Goal: Information Seeking & Learning: Understand process/instructions

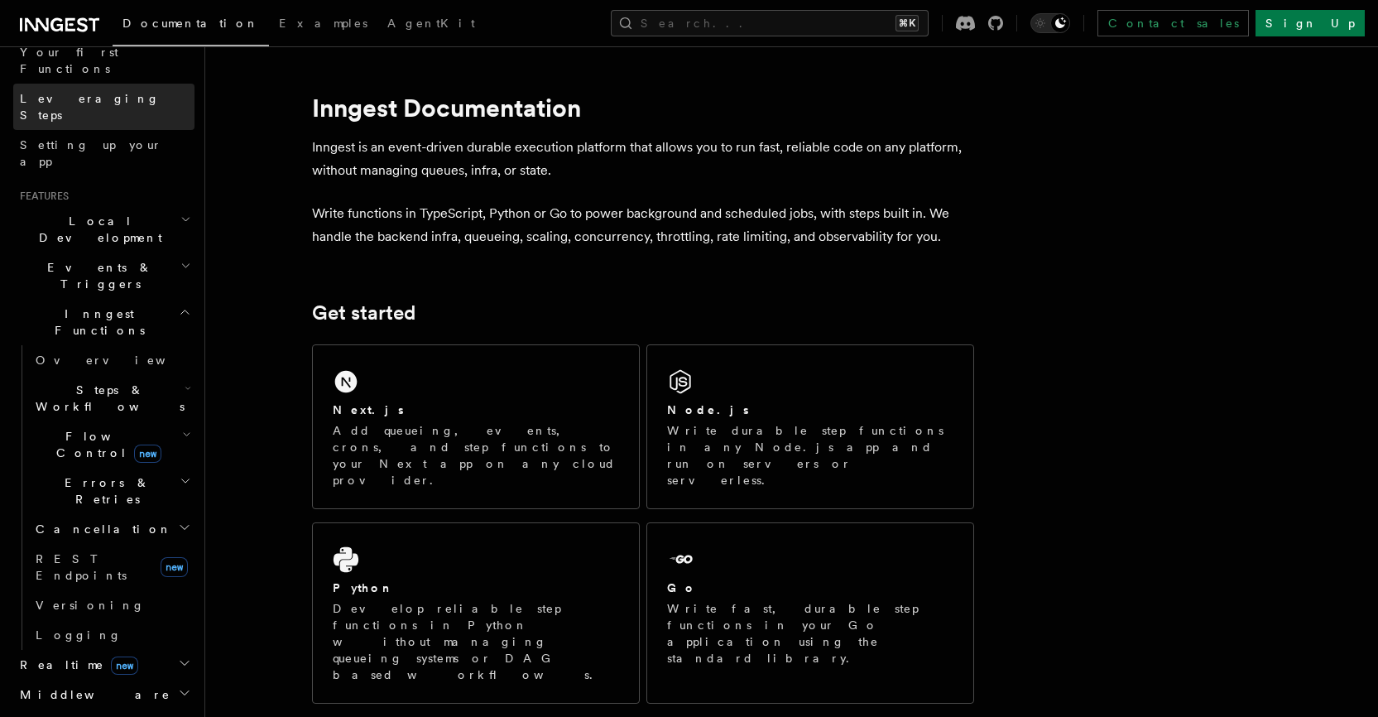
scroll to position [233, 0]
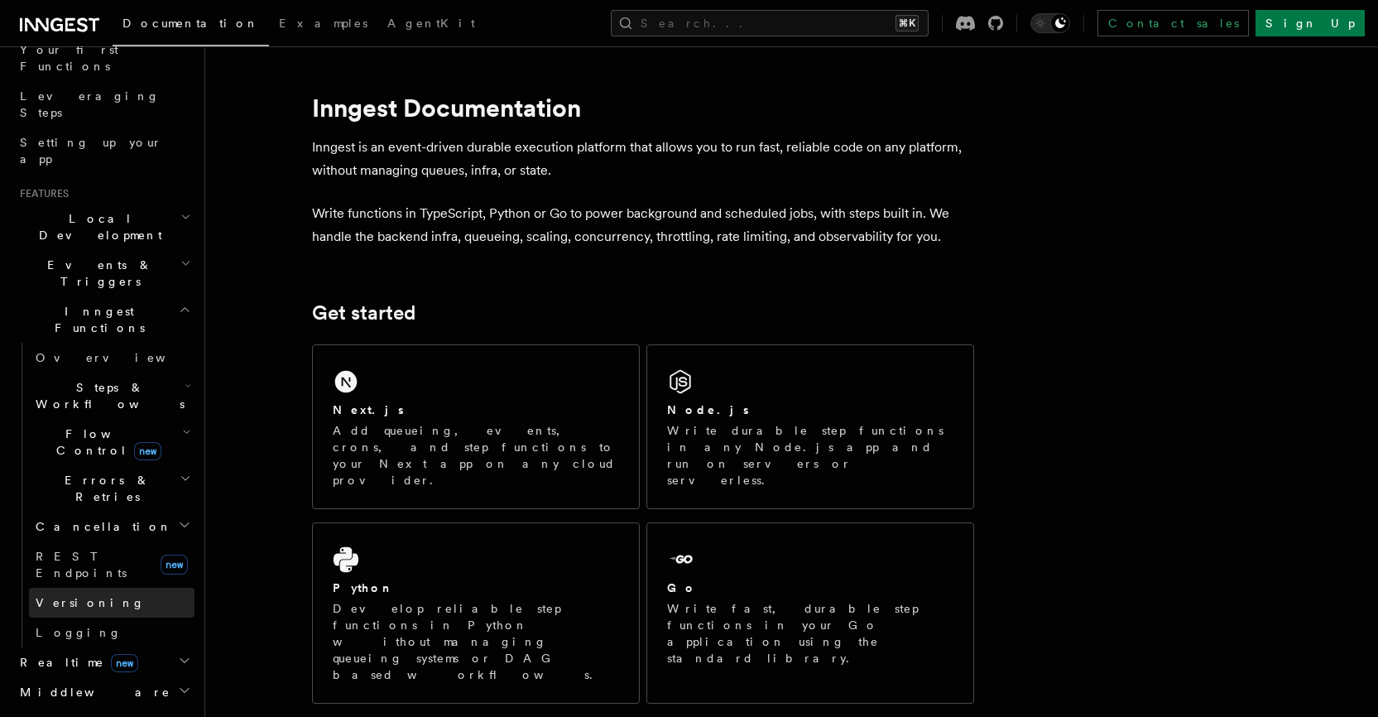
click at [57, 588] on link "Versioning" at bounding box center [112, 603] width 166 height 30
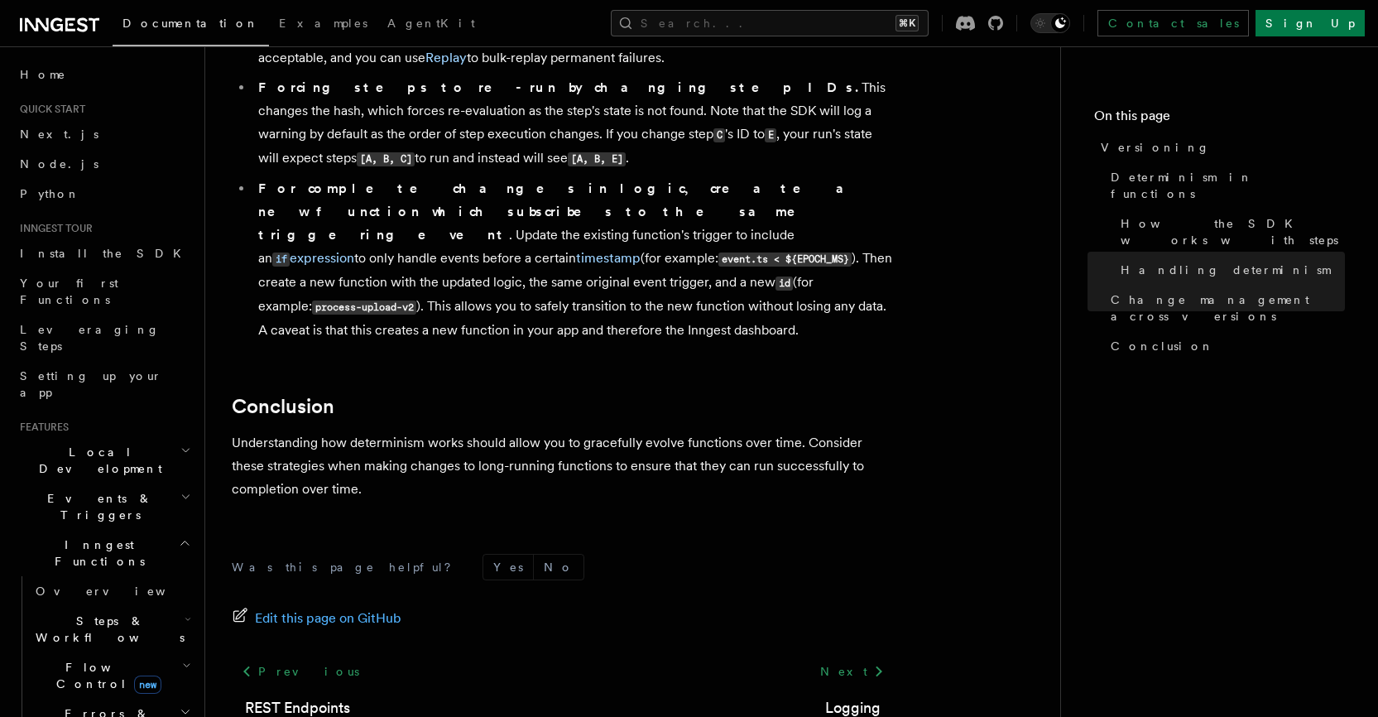
scroll to position [641, 0]
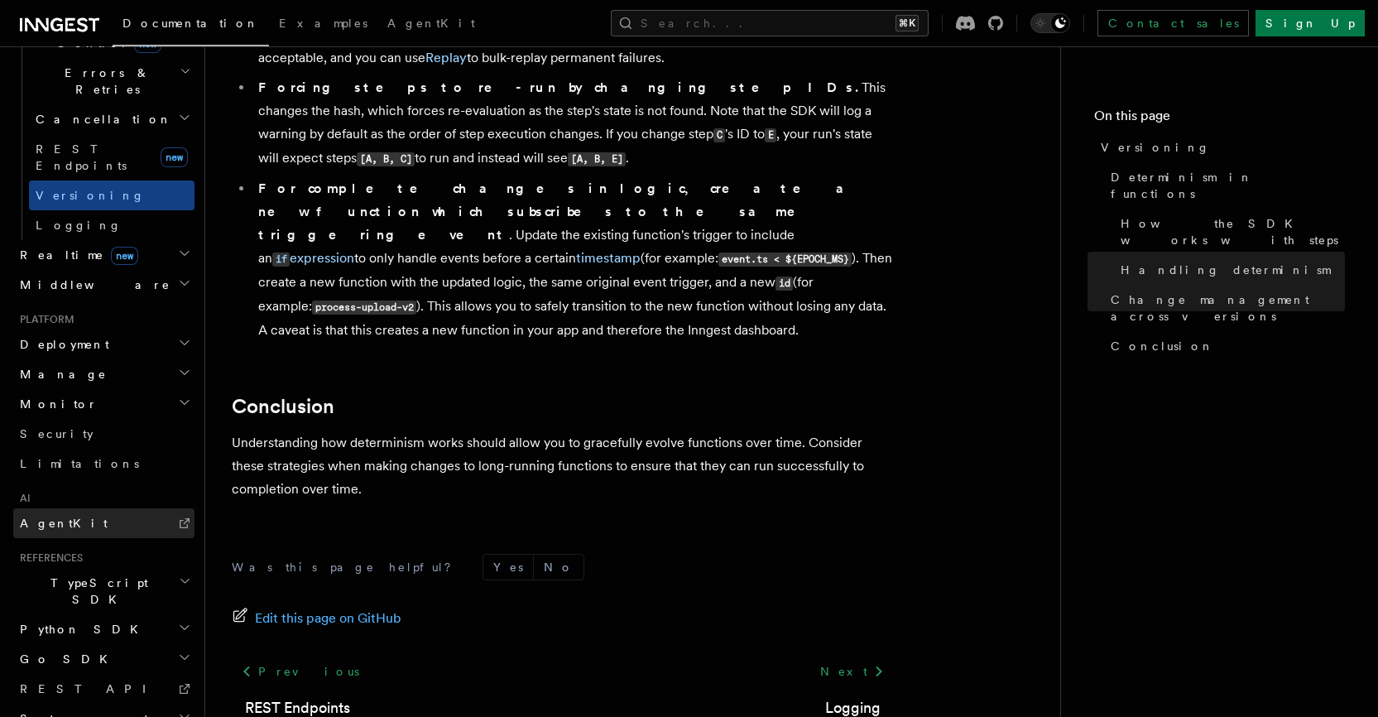
click at [177, 508] on link "AgentKit" at bounding box center [103, 523] width 181 height 30
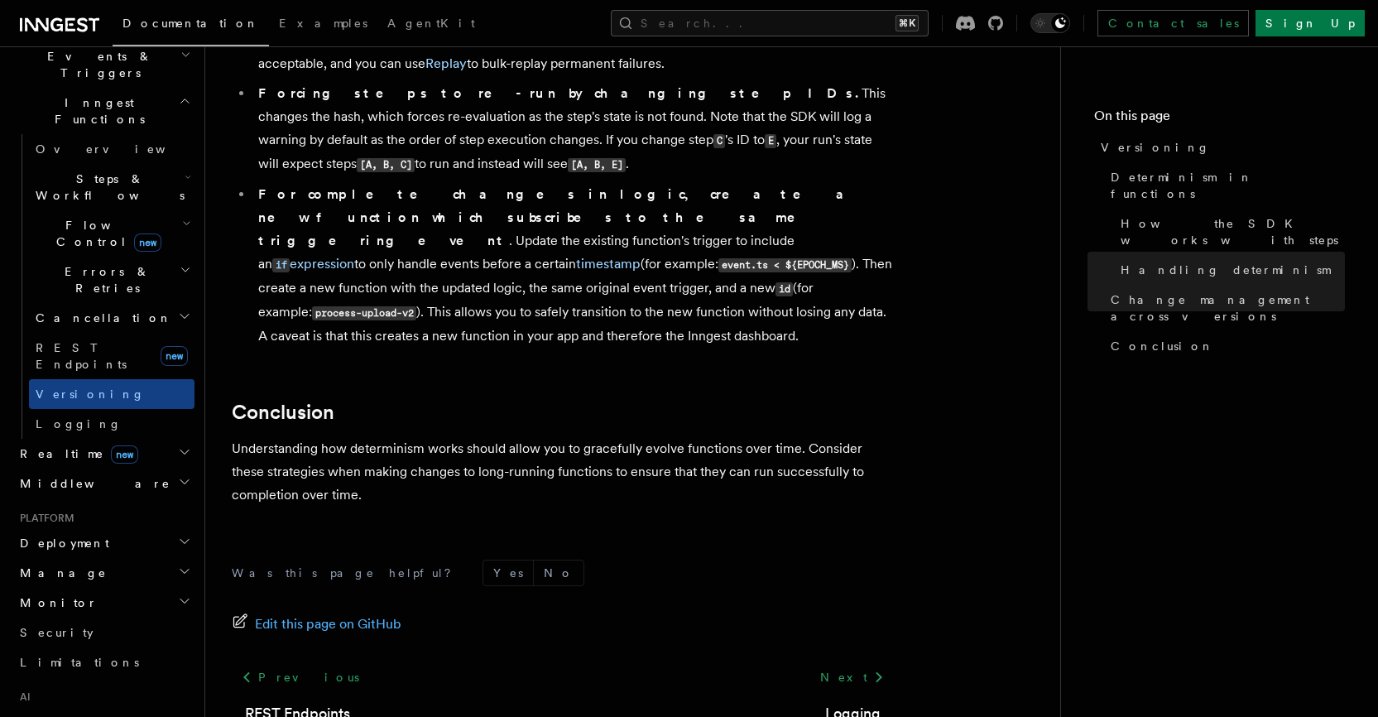
scroll to position [435, 0]
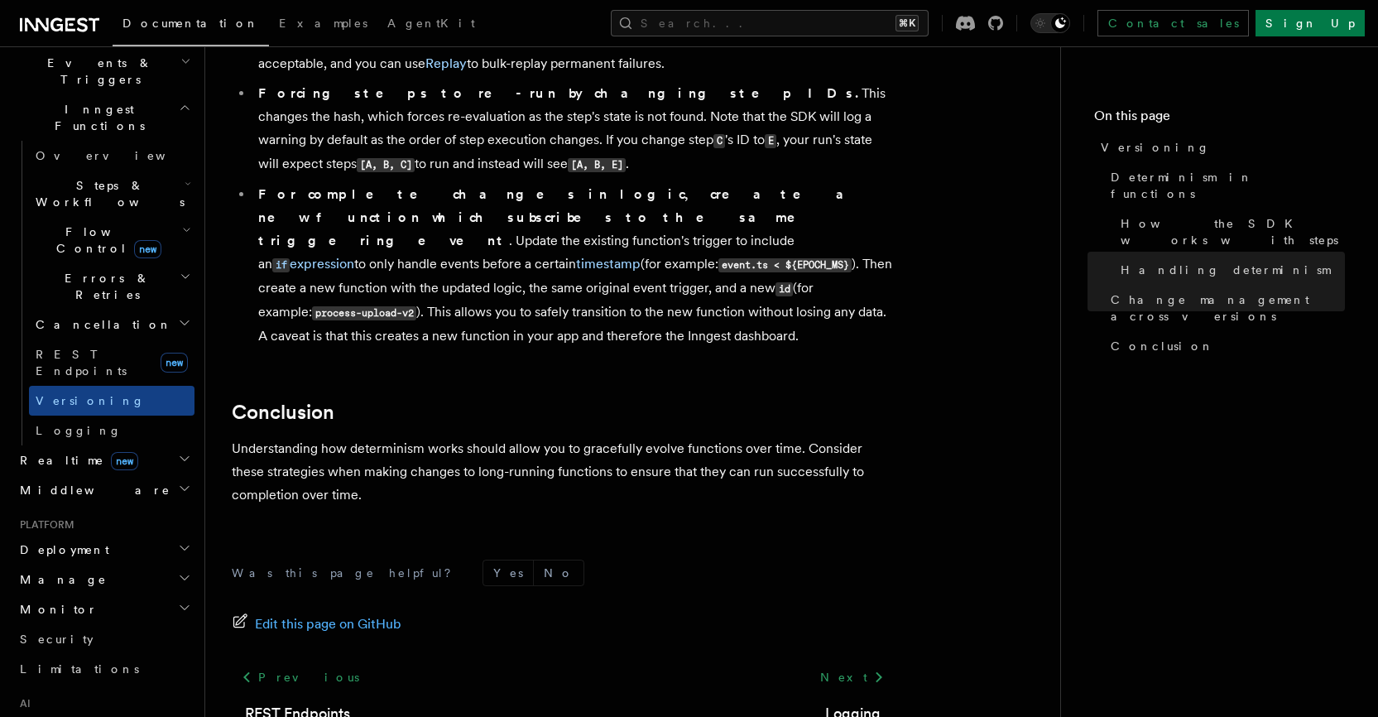
click at [178, 541] on icon "button" at bounding box center [184, 547] width 13 height 13
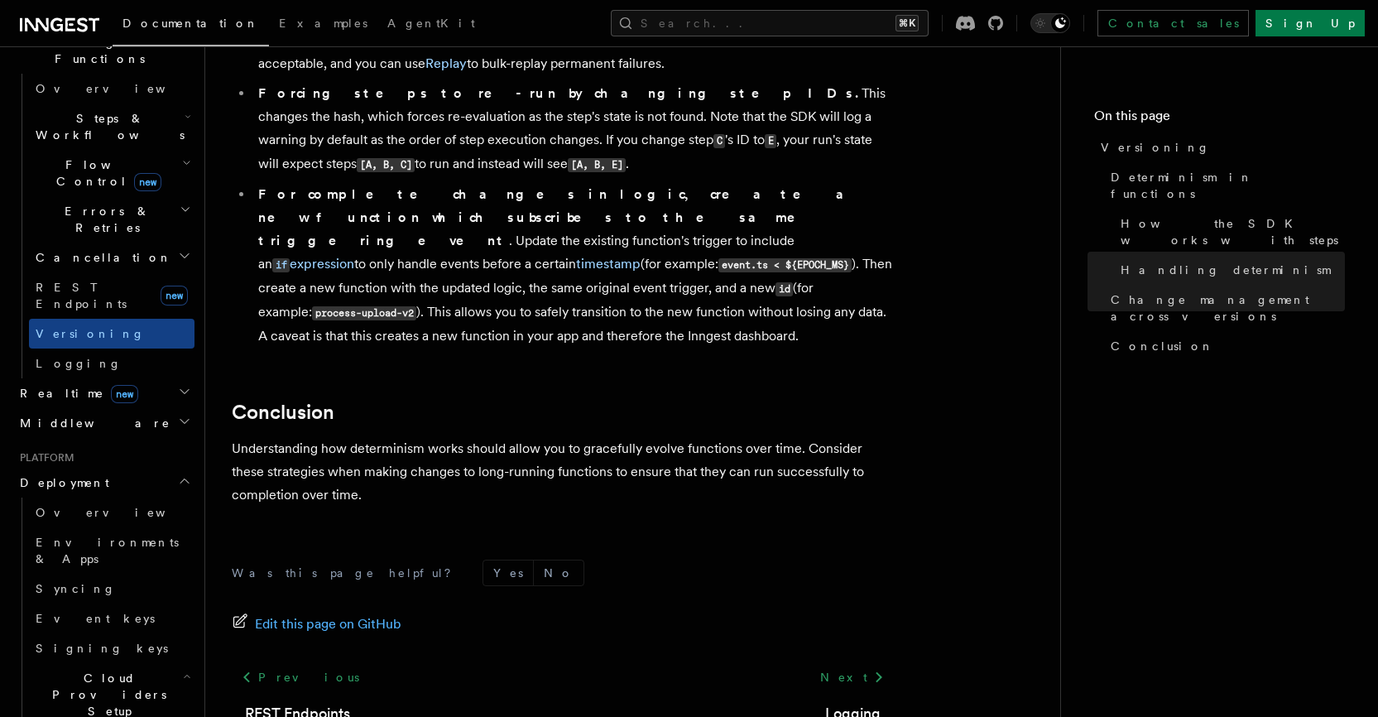
scroll to position [449, 0]
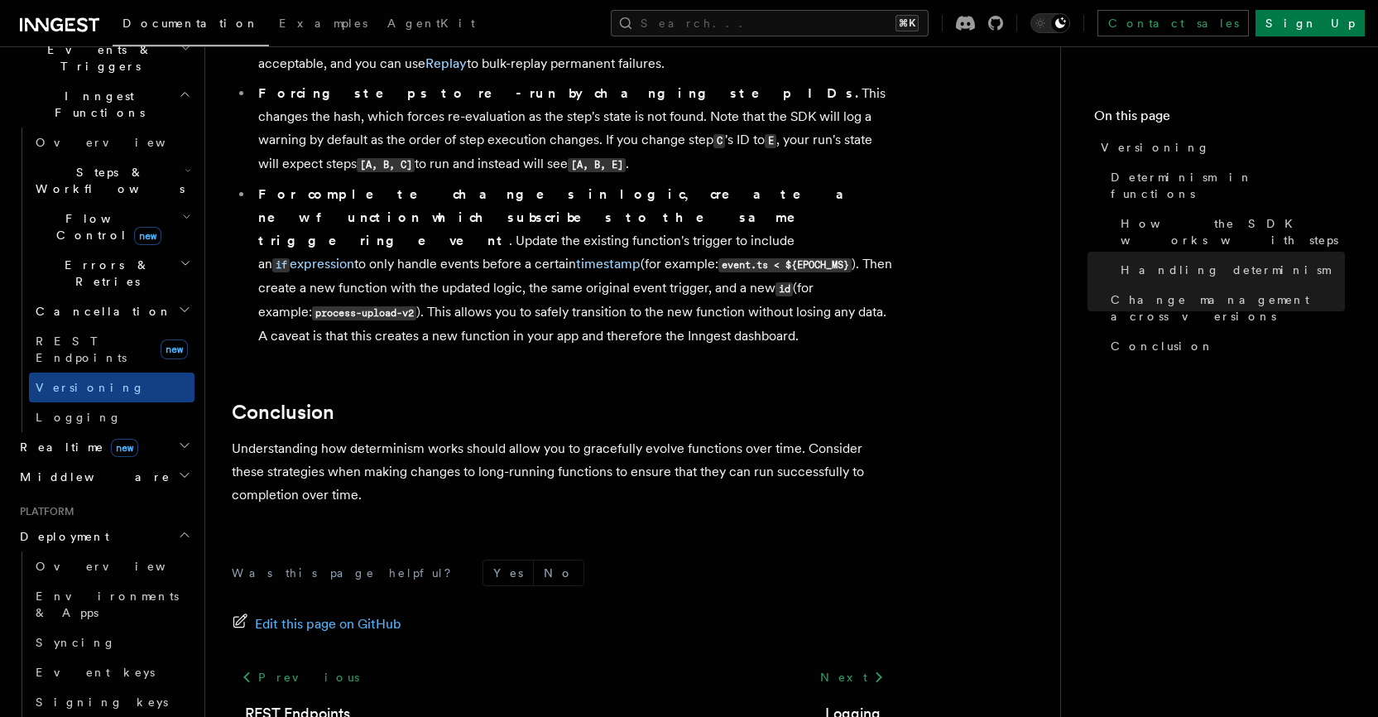
click at [164, 521] on h2 "Deployment" at bounding box center [103, 536] width 181 height 30
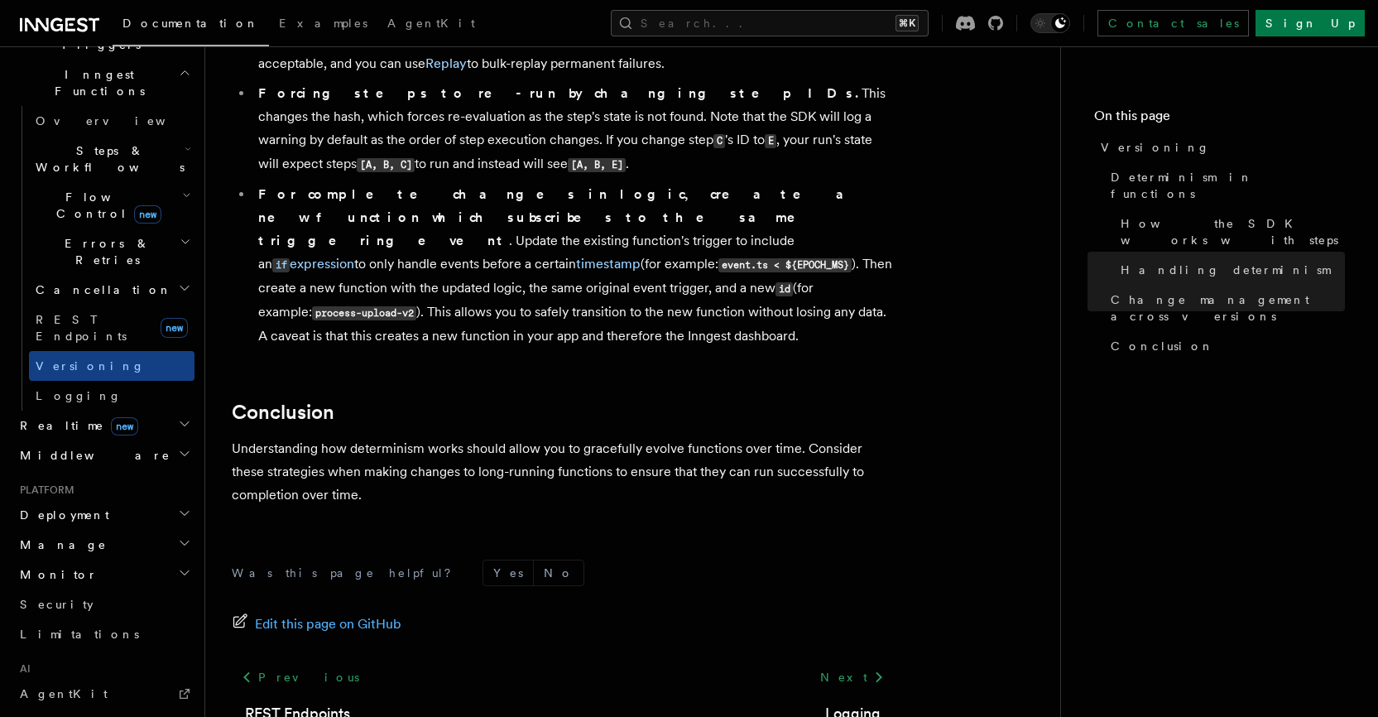
click at [185, 376] on header "Search... Documentation Examples AgentKit Home Quick start Next.js Node.js Pyth…" at bounding box center [102, 381] width 205 height 670
click at [178, 536] on icon "button" at bounding box center [184, 542] width 13 height 13
click at [174, 560] on h2 "Monitor" at bounding box center [103, 575] width 181 height 30
click at [178, 566] on icon "button" at bounding box center [184, 572] width 13 height 13
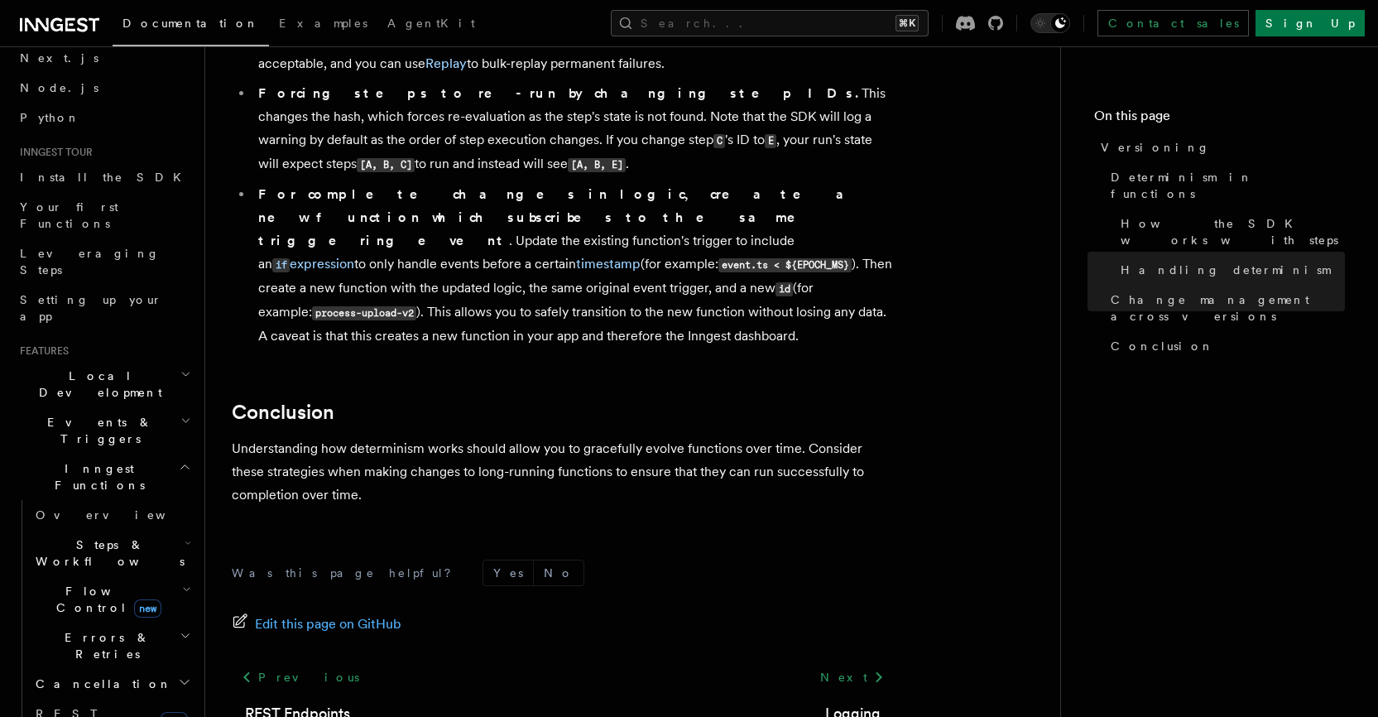
scroll to position [72, 0]
click at [160, 627] on h2 "Errors & Retries" at bounding box center [112, 650] width 166 height 46
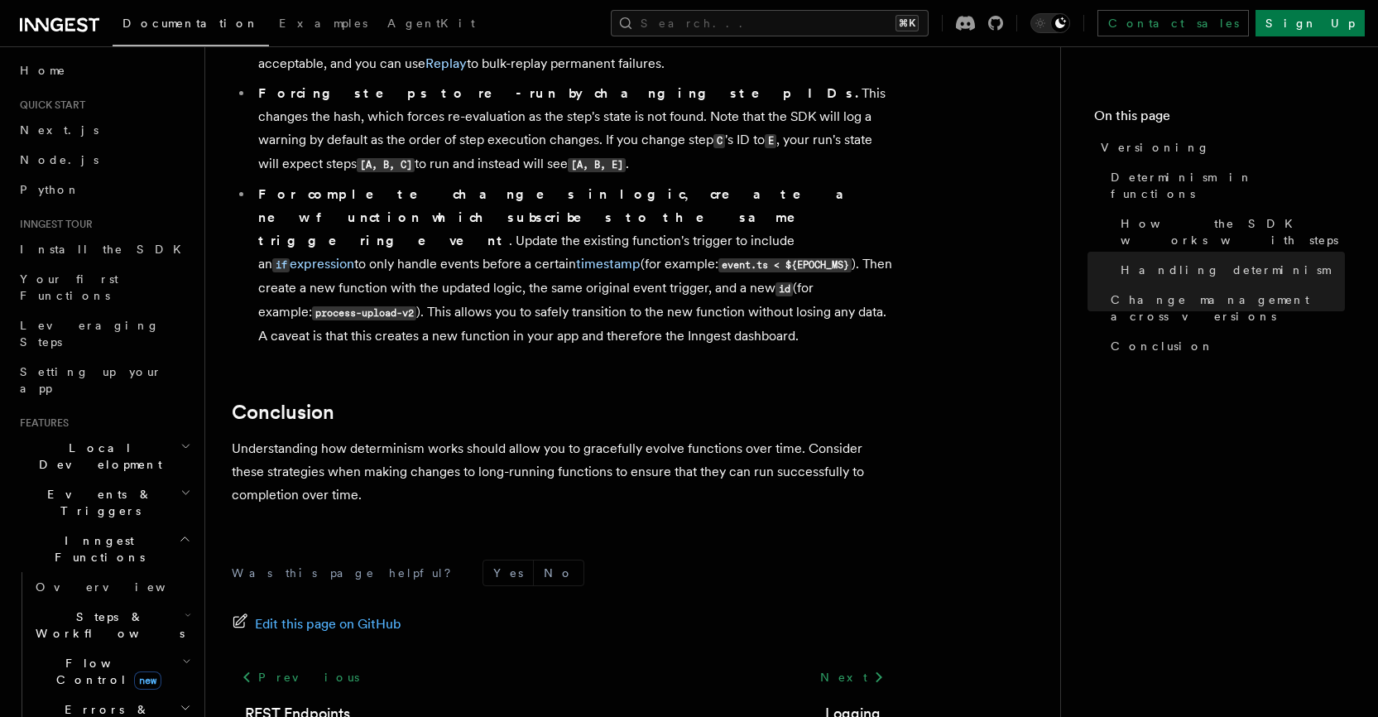
scroll to position [0, 0]
click at [180, 490] on icon "button" at bounding box center [185, 496] width 11 height 13
click at [171, 483] on h2 "Events & Triggers" at bounding box center [103, 506] width 181 height 46
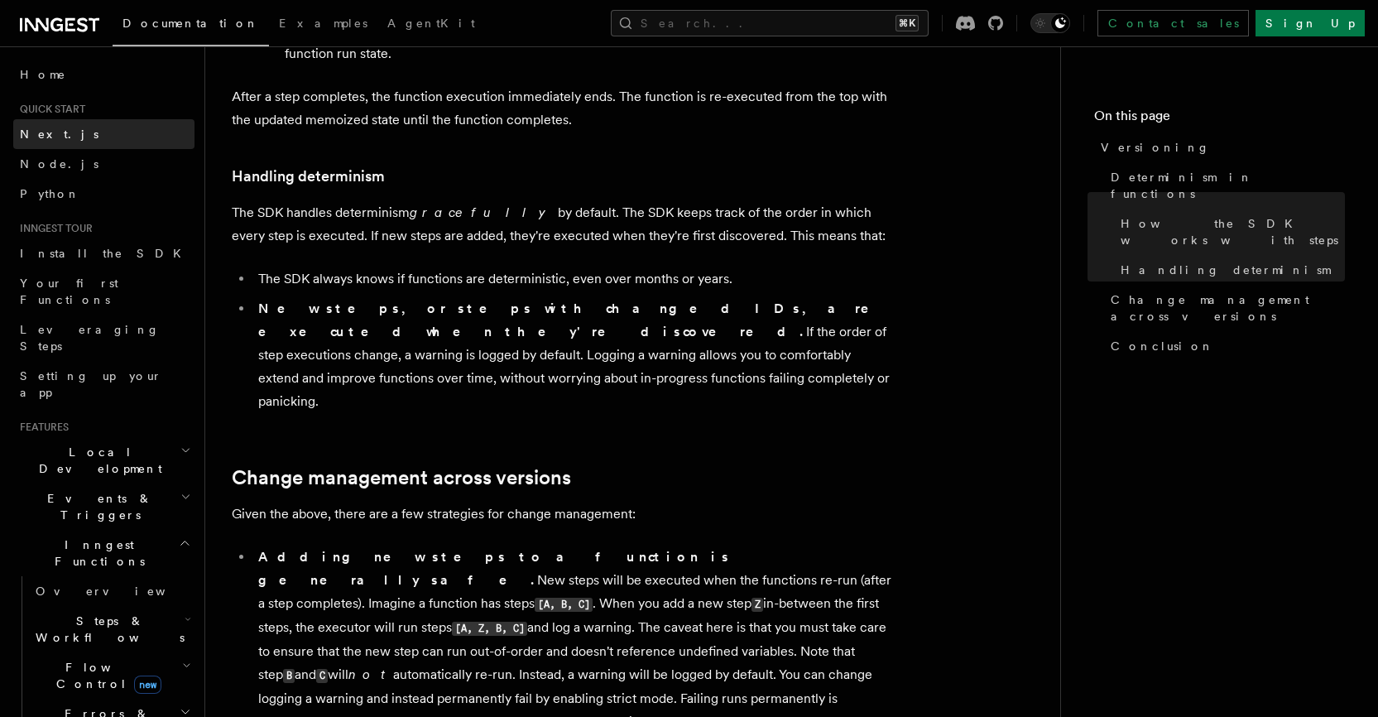
click at [55, 128] on span "Next.js" at bounding box center [59, 133] width 79 height 13
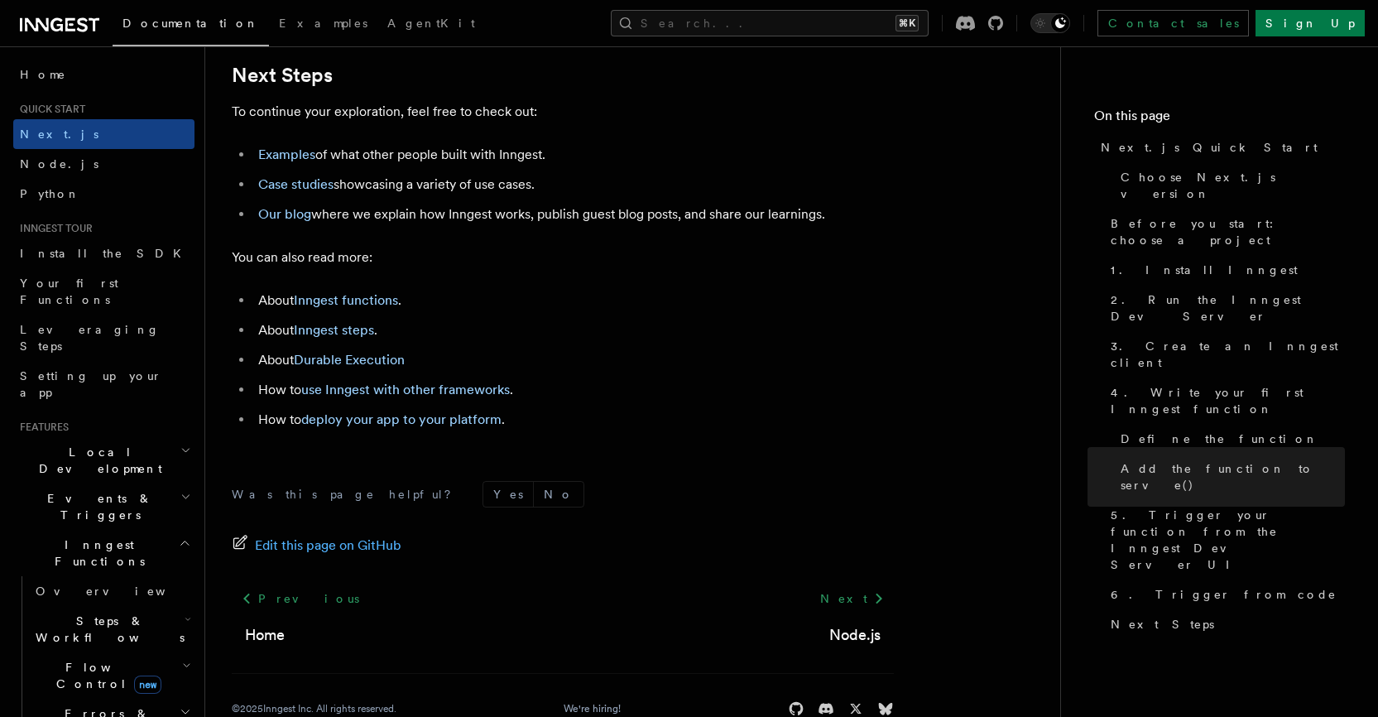
scroll to position [10373, 0]
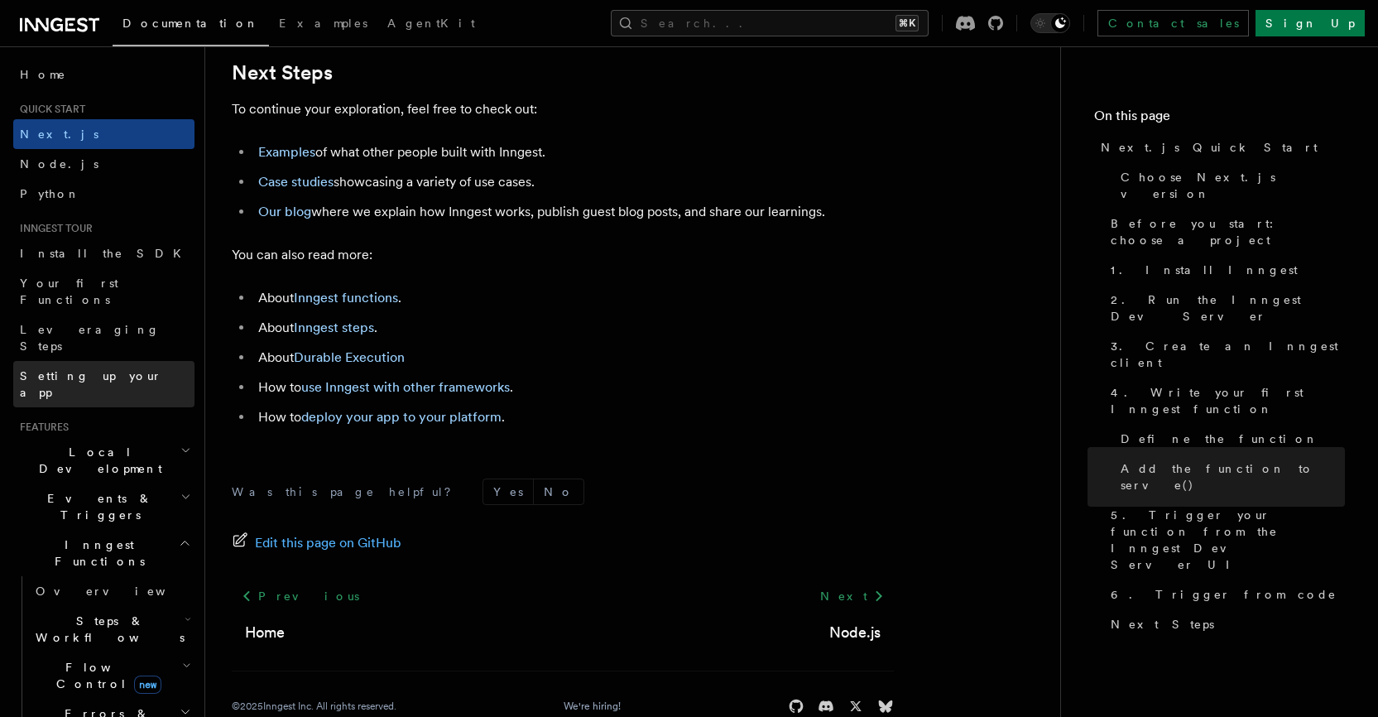
click at [106, 369] on span "Setting up your app" at bounding box center [91, 384] width 142 height 30
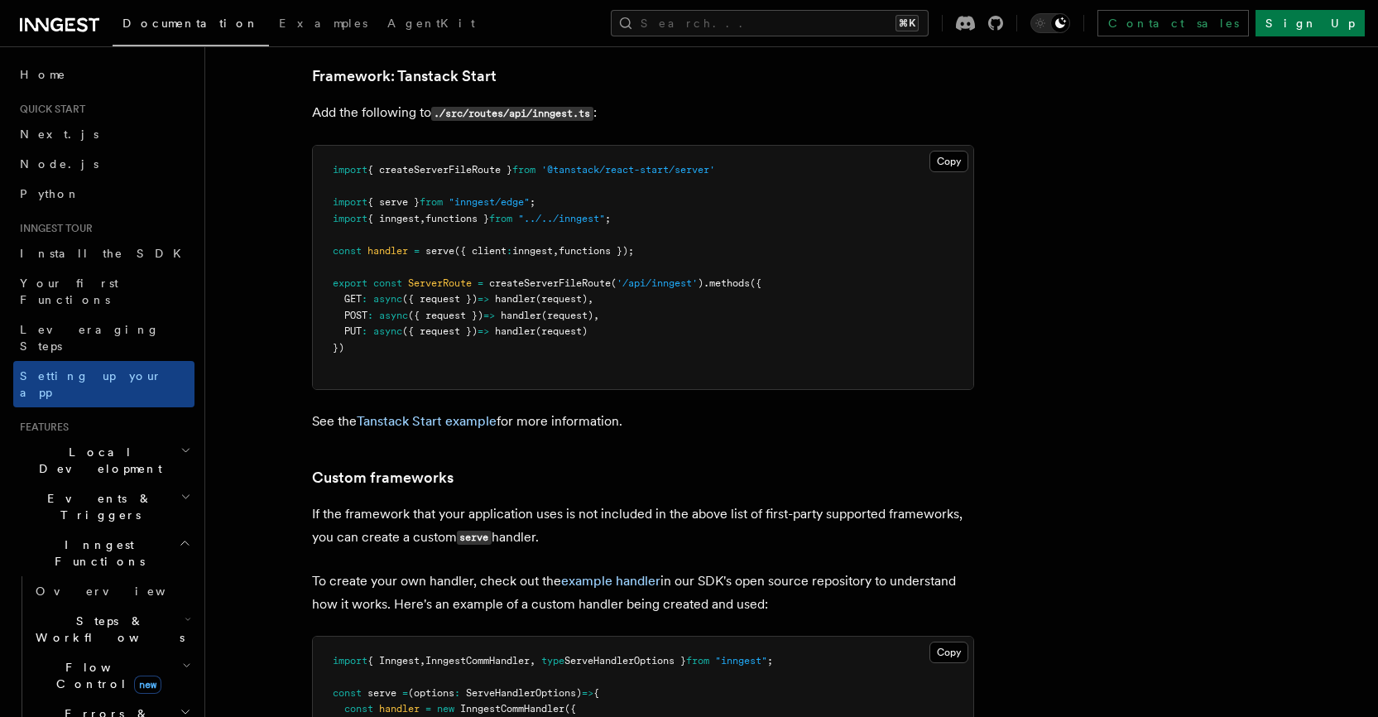
scroll to position [15142, 0]
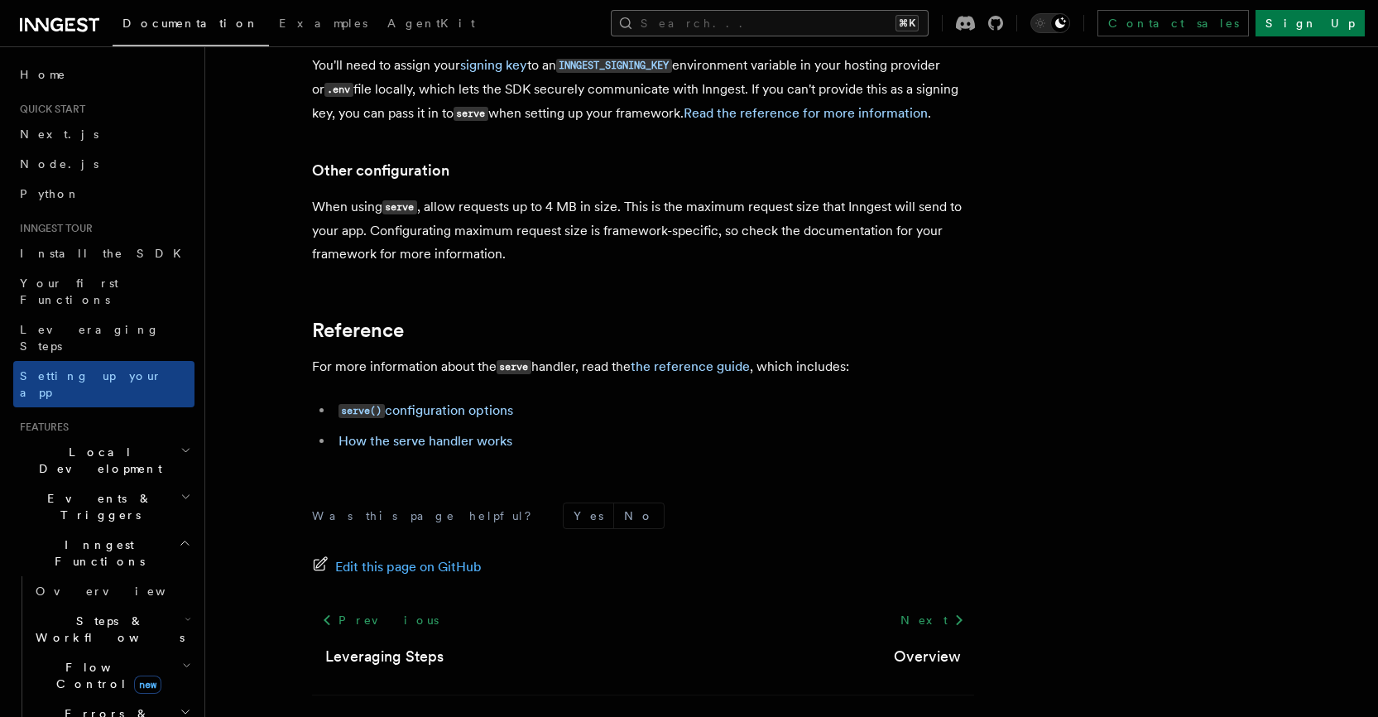
click at [891, 13] on button "Search... ⌘K" at bounding box center [770, 23] width 318 height 26
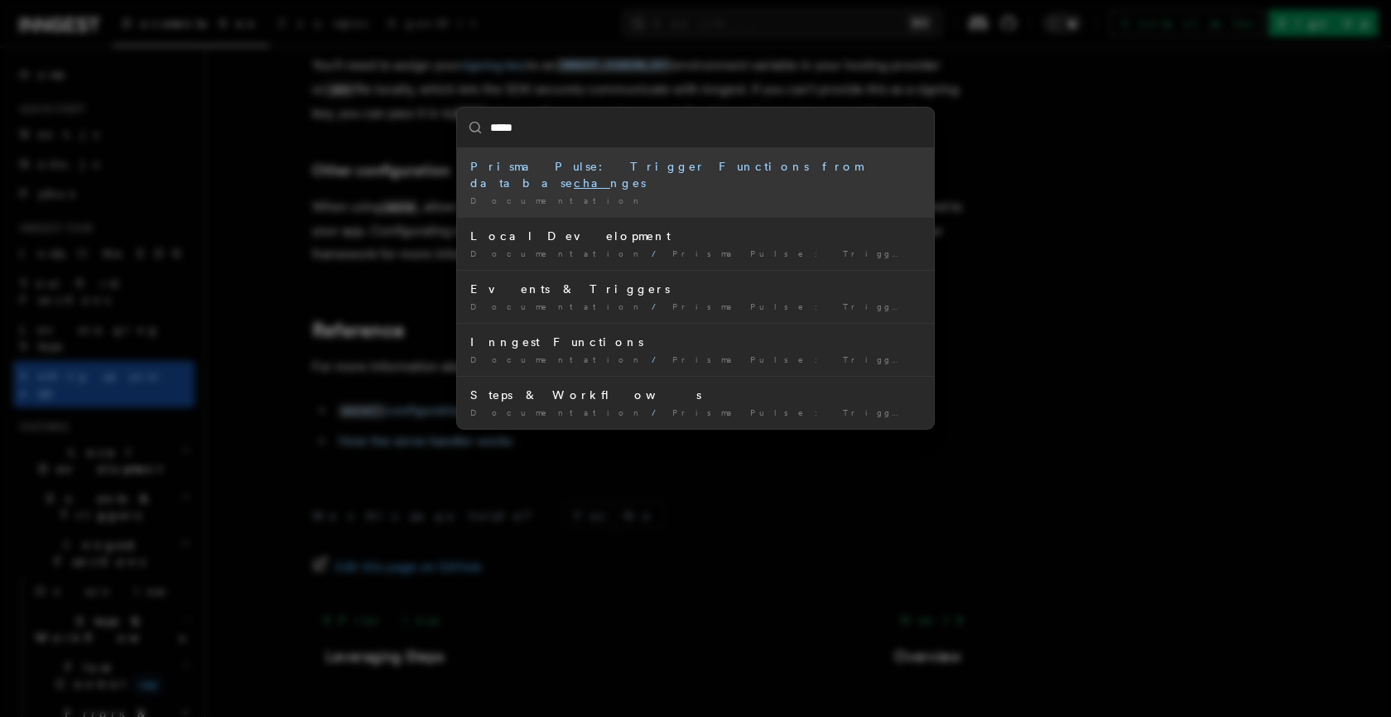
type input "******"
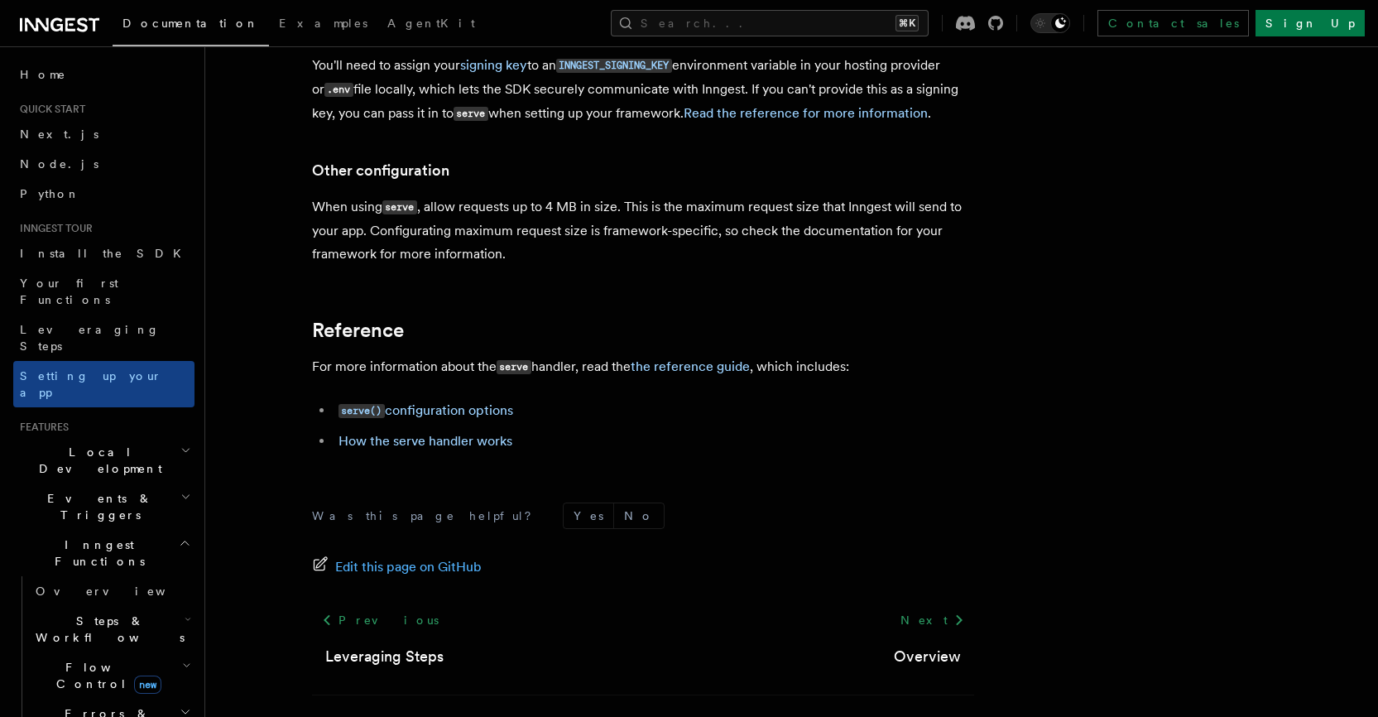
click at [110, 483] on h2 "Events & Triggers" at bounding box center [103, 506] width 181 height 46
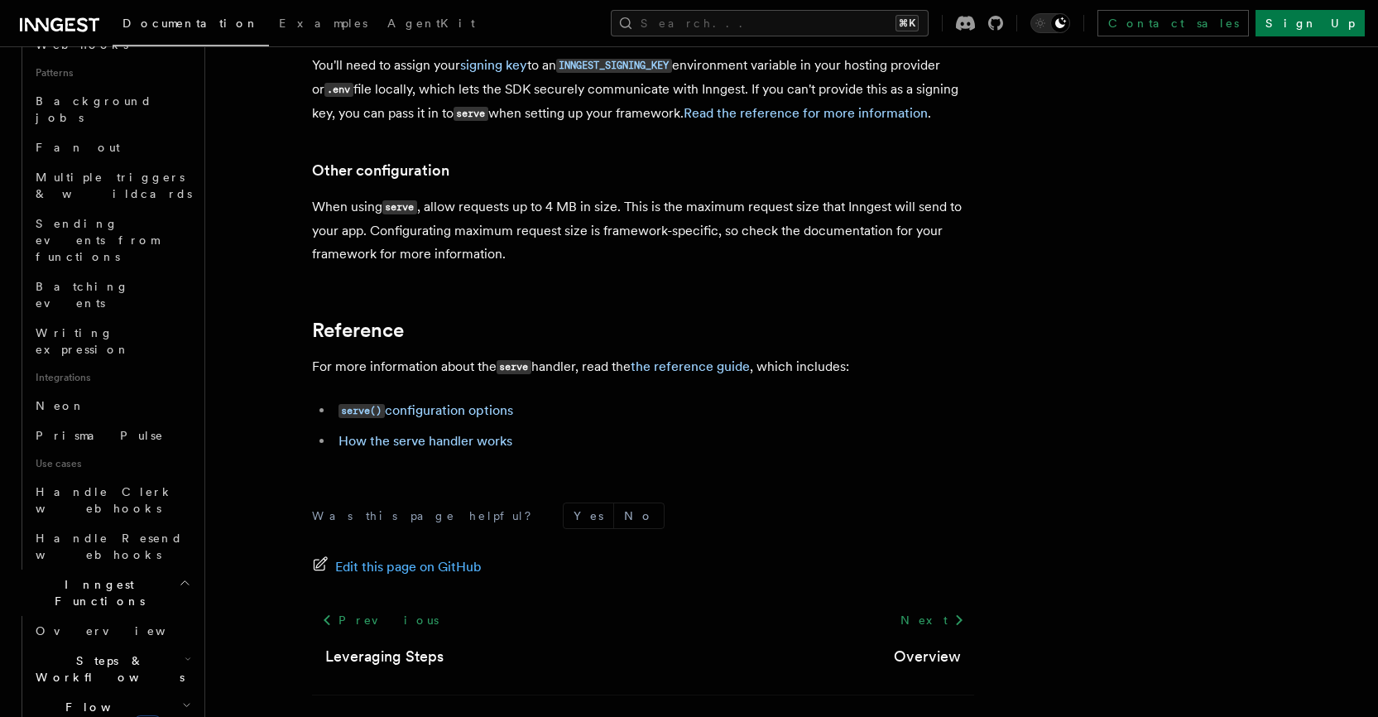
scroll to position [775, 0]
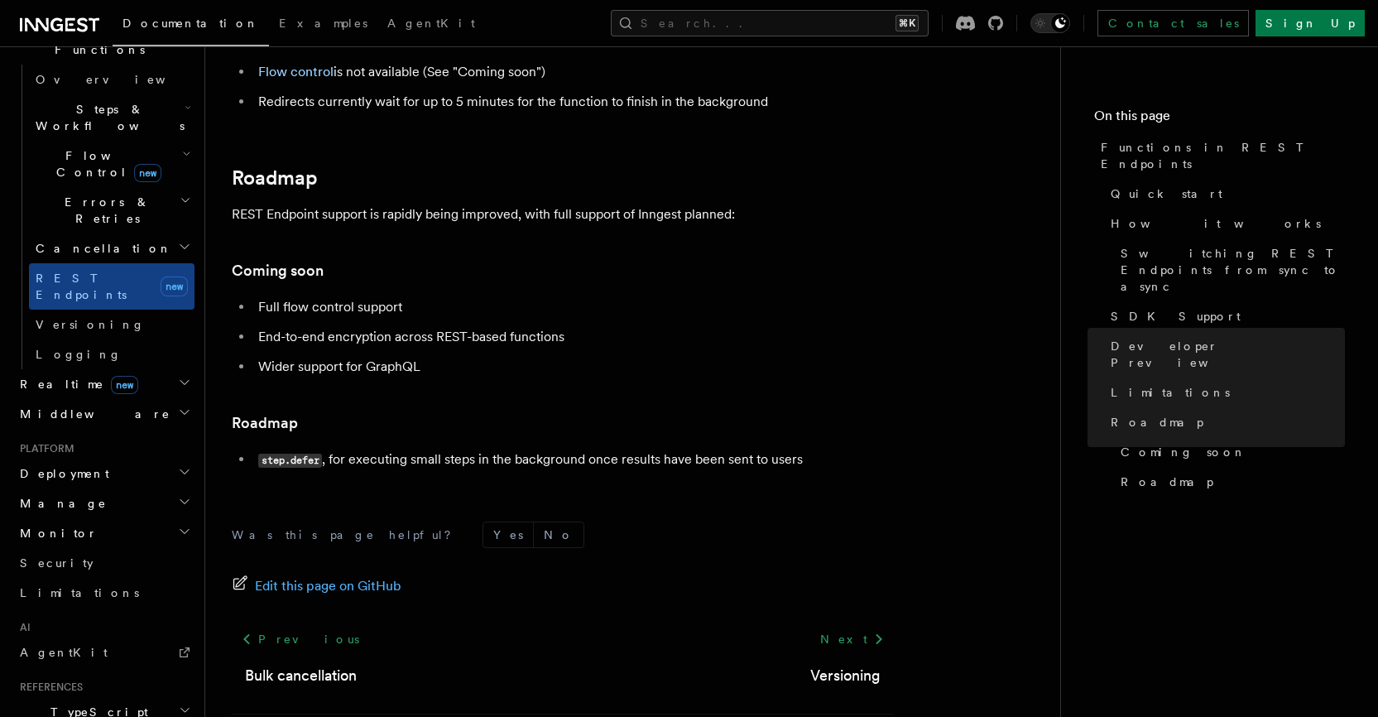
scroll to position [529, 0]
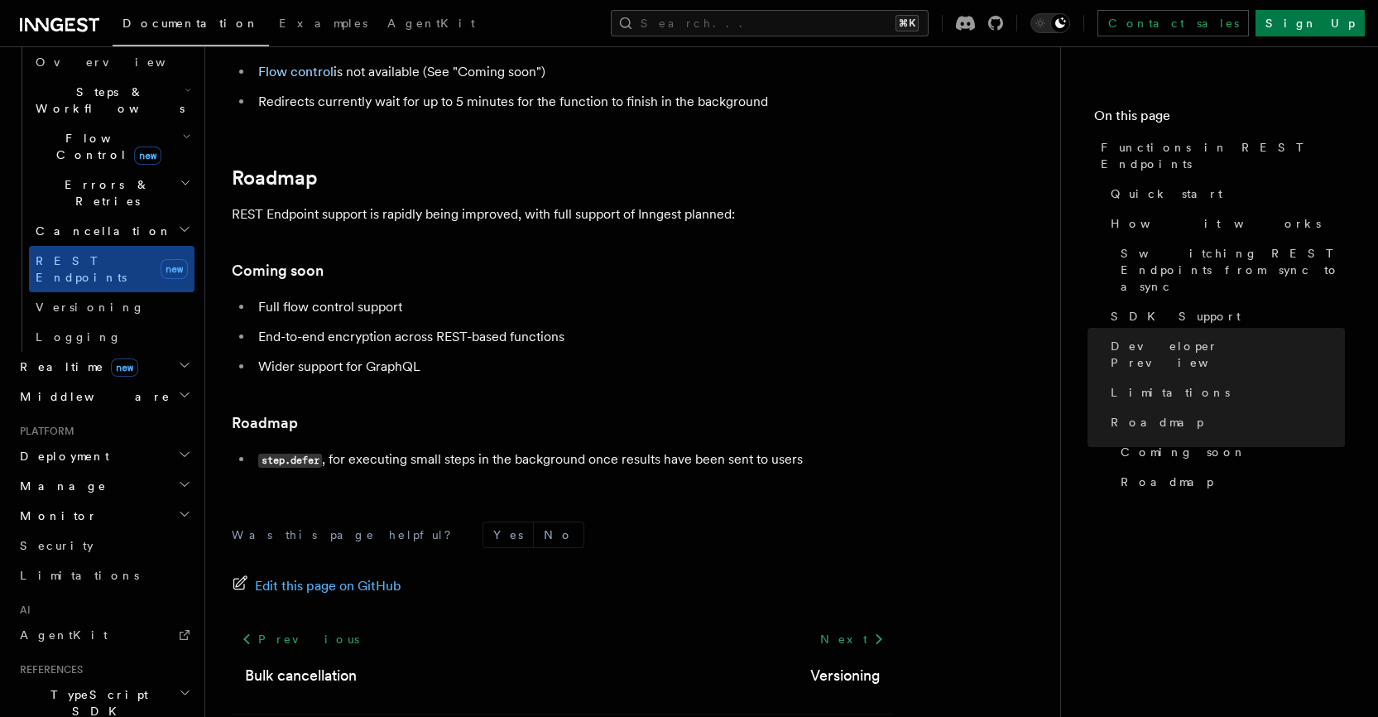
click at [117, 352] on h2 "Realtime new" at bounding box center [103, 367] width 181 height 30
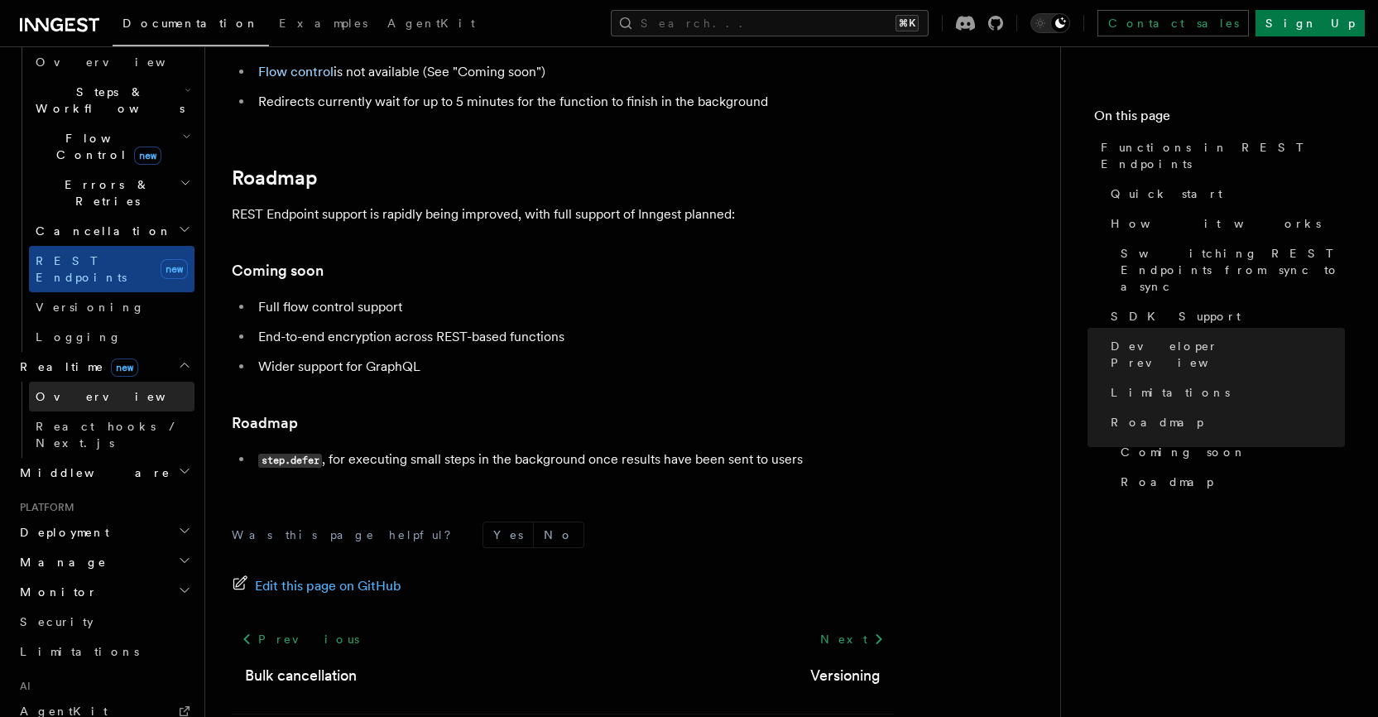
click at [86, 382] on link "Overview" at bounding box center [112, 397] width 166 height 30
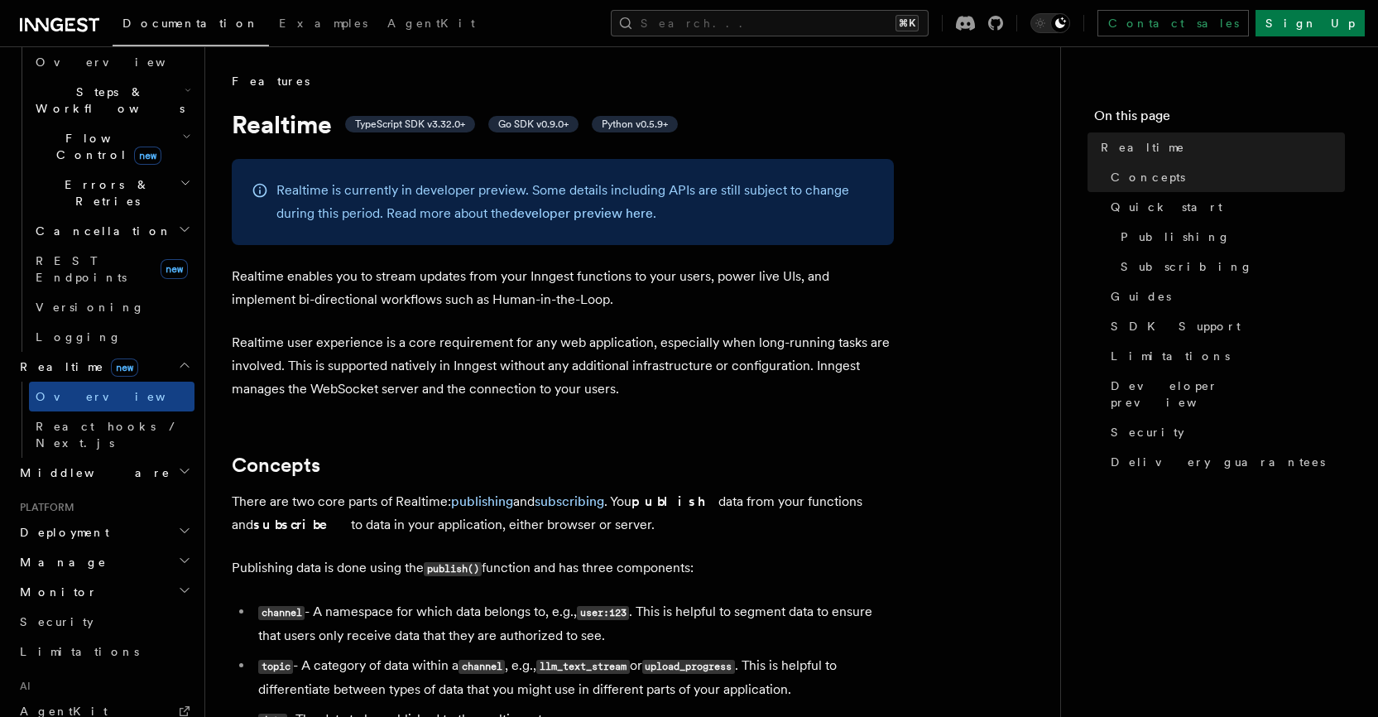
click at [79, 464] on span "Middleware" at bounding box center [91, 472] width 157 height 17
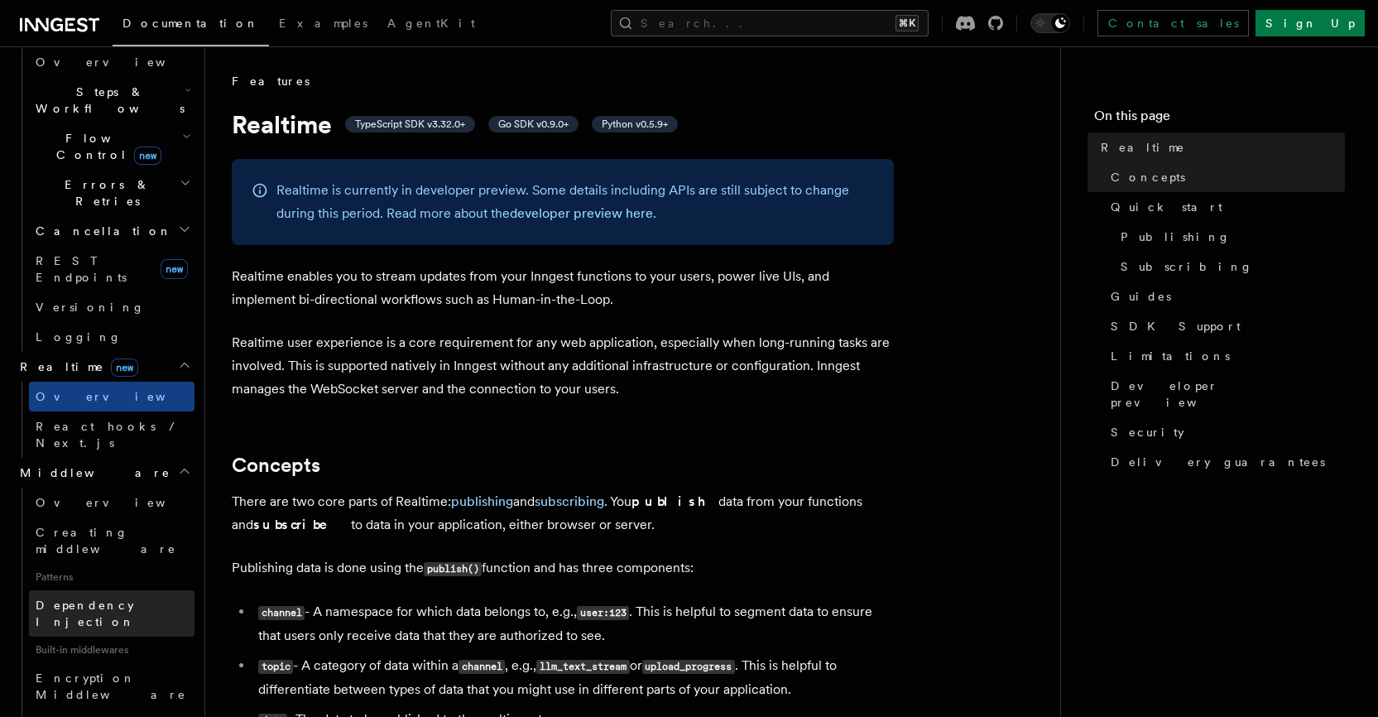
click at [99, 598] on span "Dependency Injection" at bounding box center [85, 613] width 99 height 30
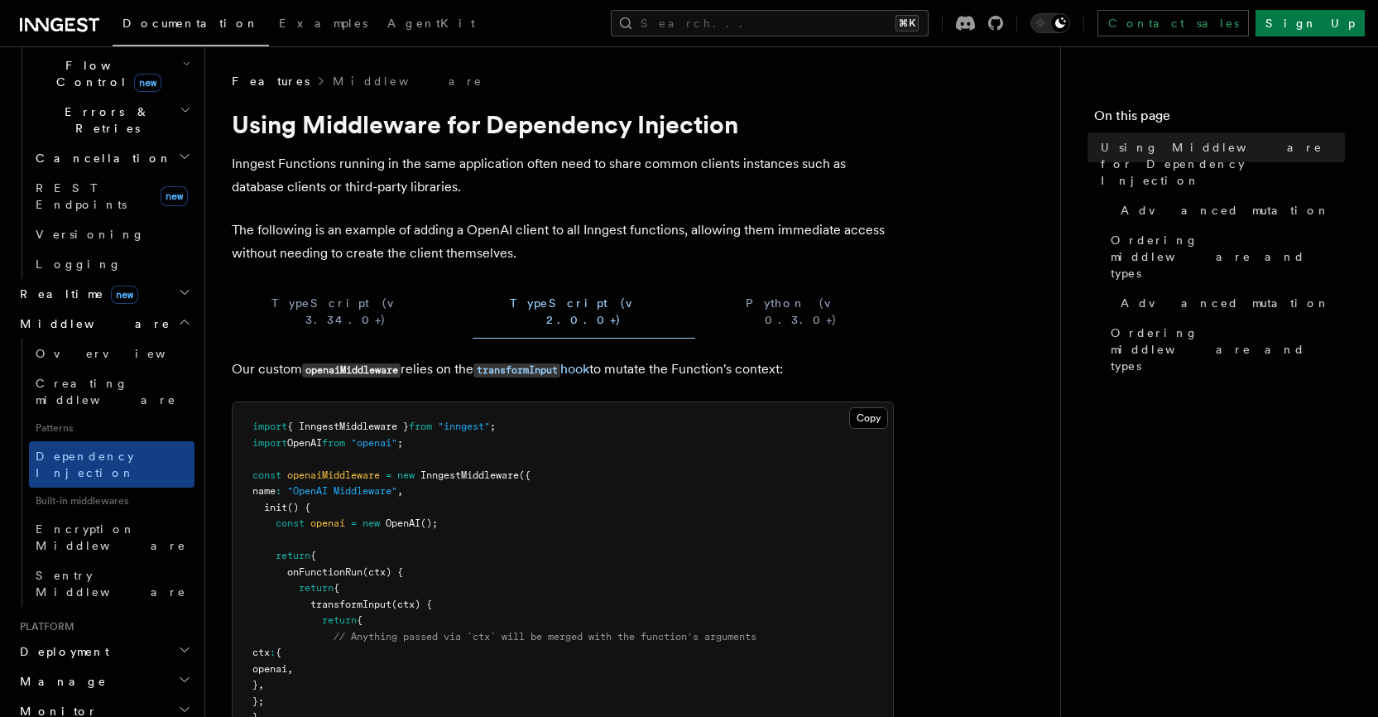
scroll to position [605, 0]
click at [79, 633] on h2 "Deployment" at bounding box center [103, 648] width 181 height 30
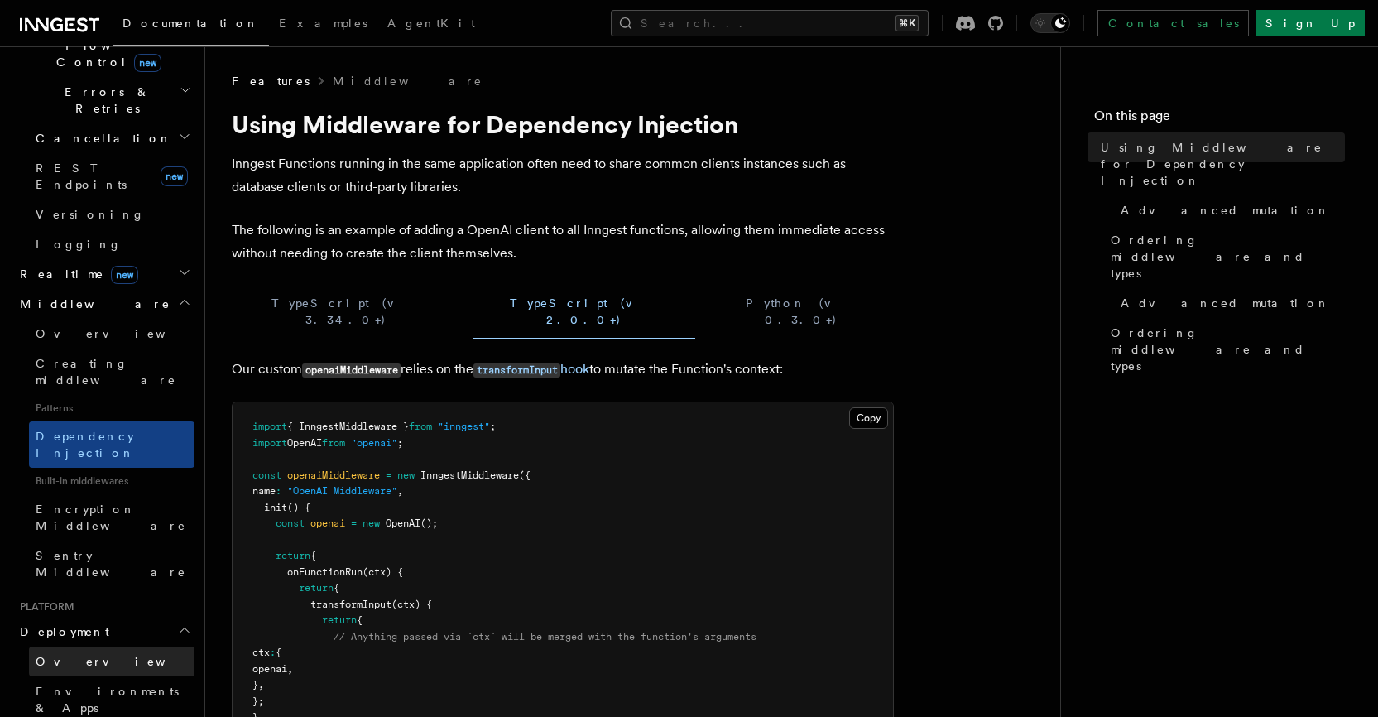
scroll to position [631, 0]
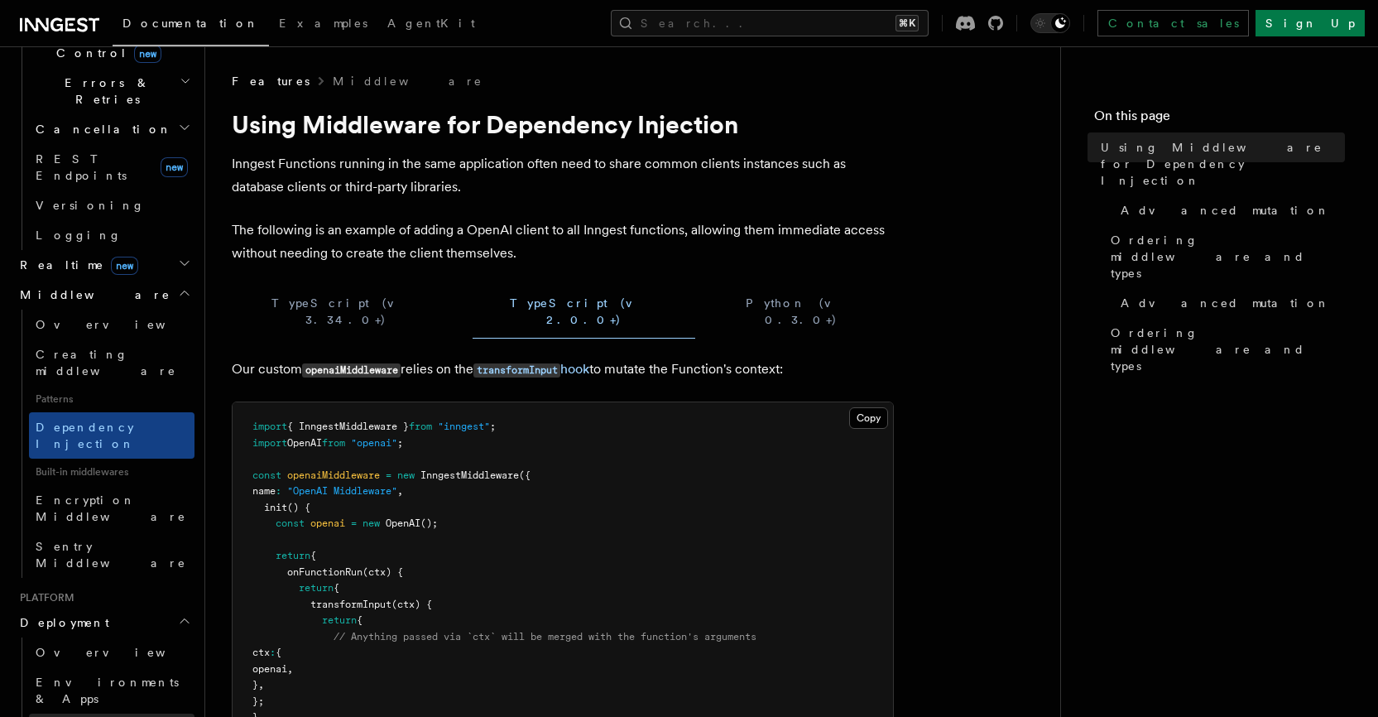
click at [71, 716] on span "Syncing" at bounding box center [76, 728] width 80 height 13
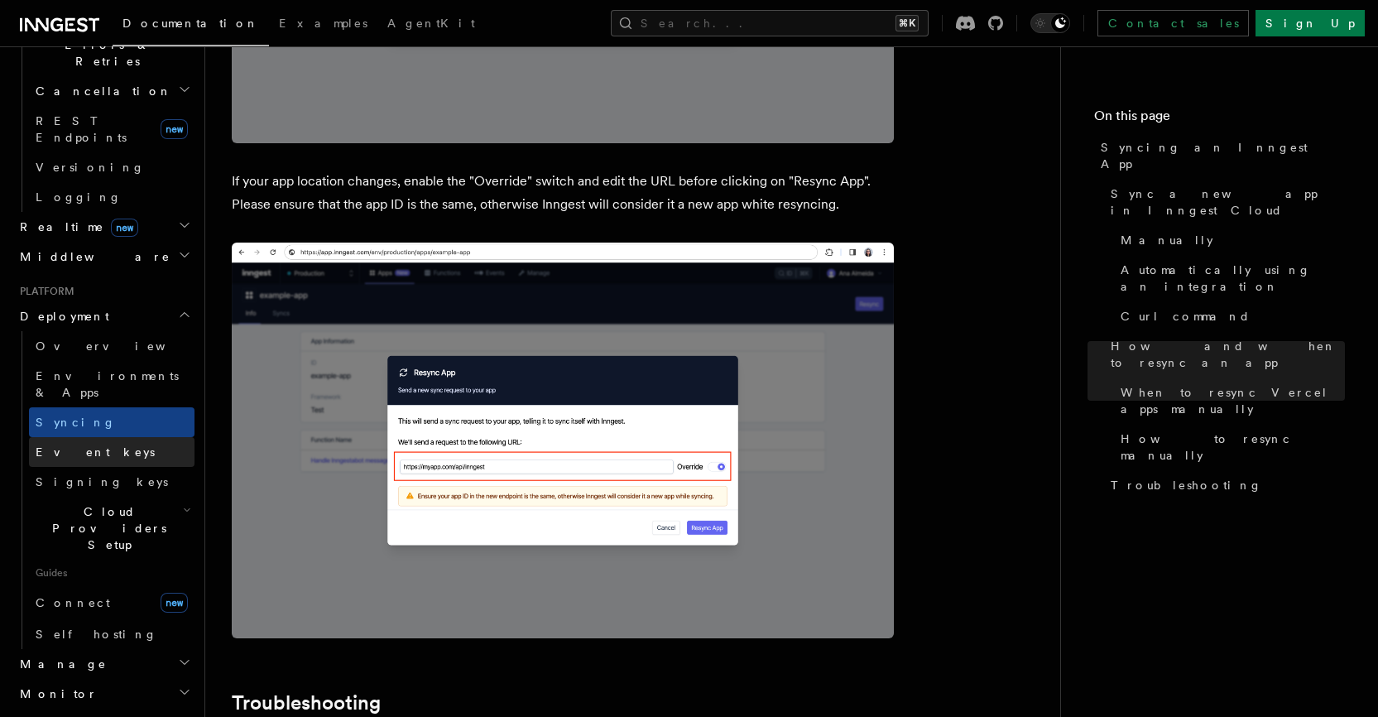
scroll to position [691, 0]
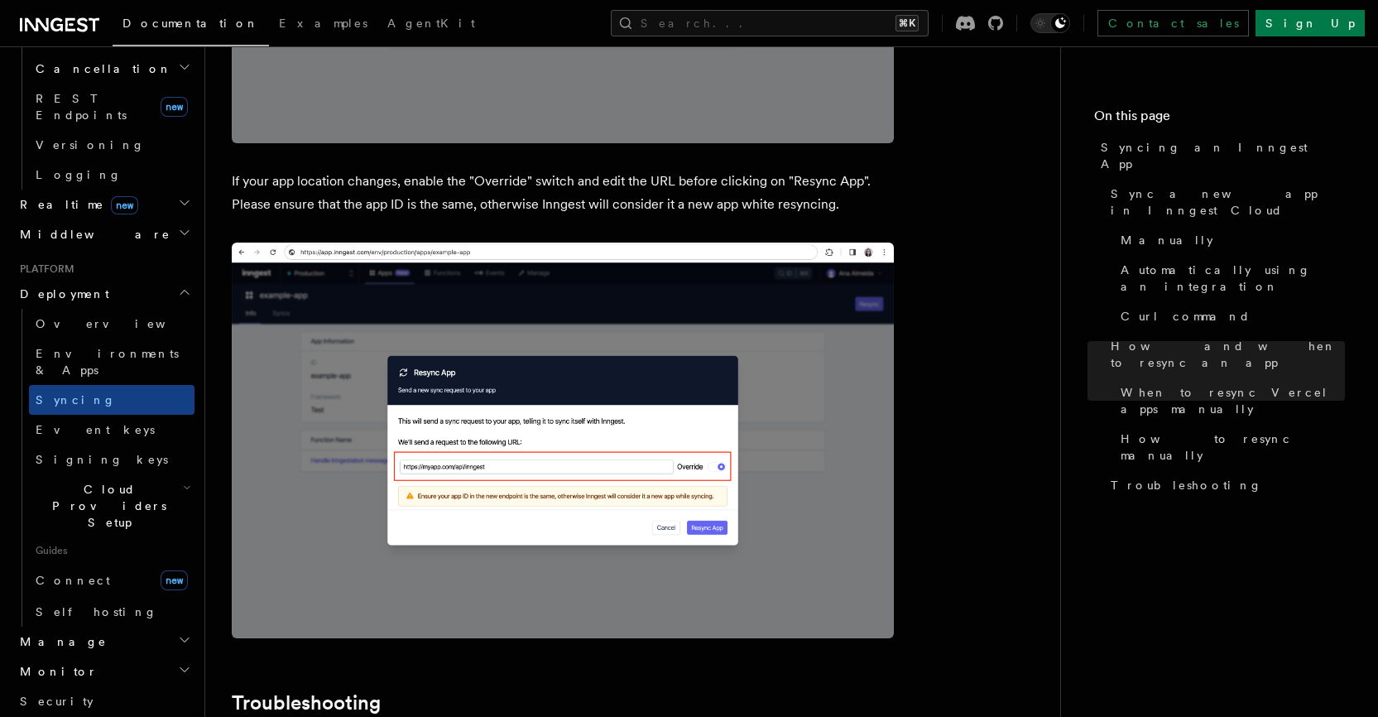
click at [142, 474] on h2 "Cloud Providers Setup" at bounding box center [112, 505] width 166 height 63
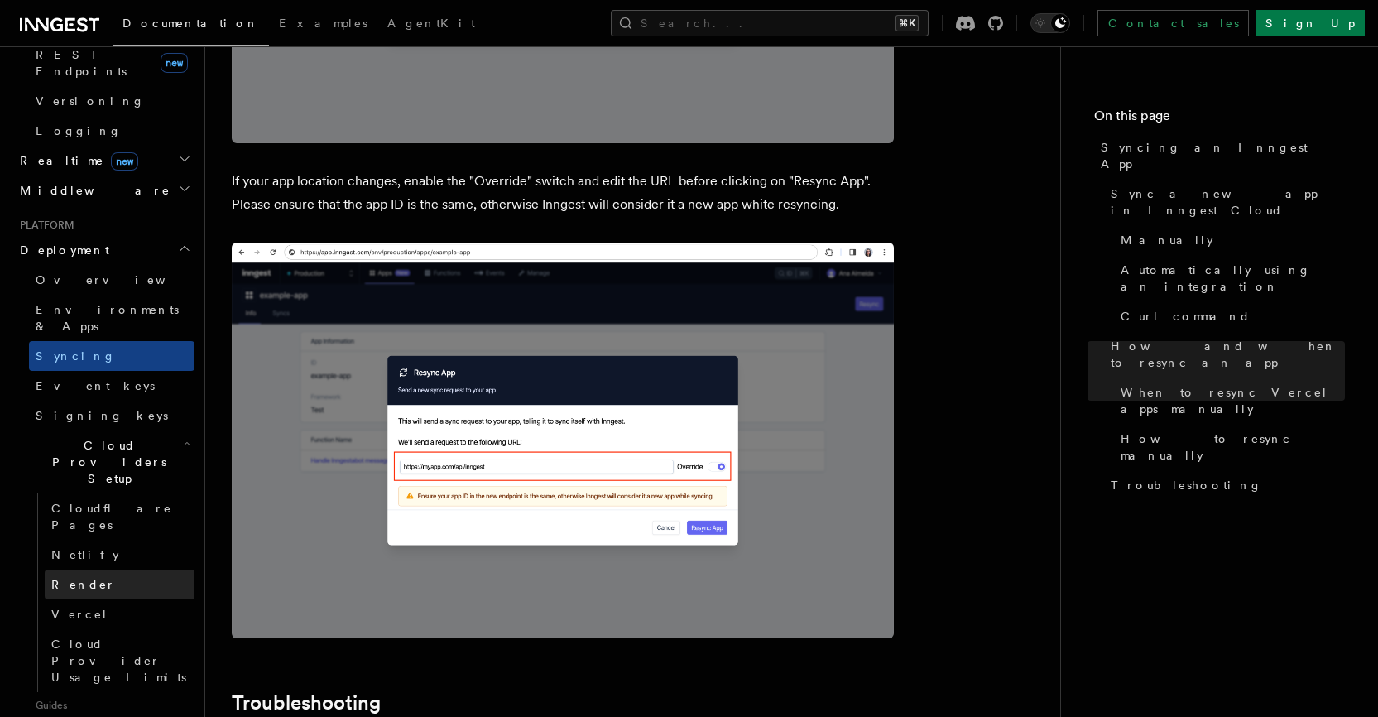
scroll to position [768, 0]
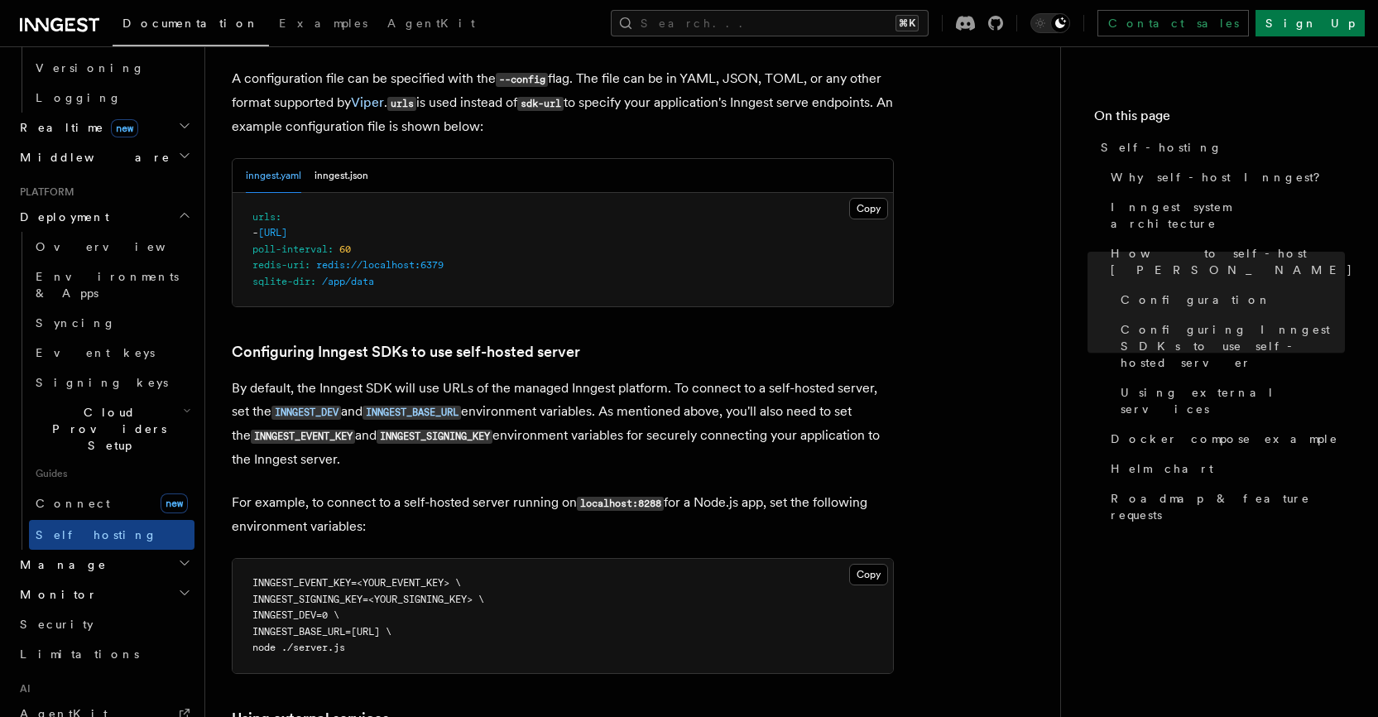
scroll to position [3587, 0]
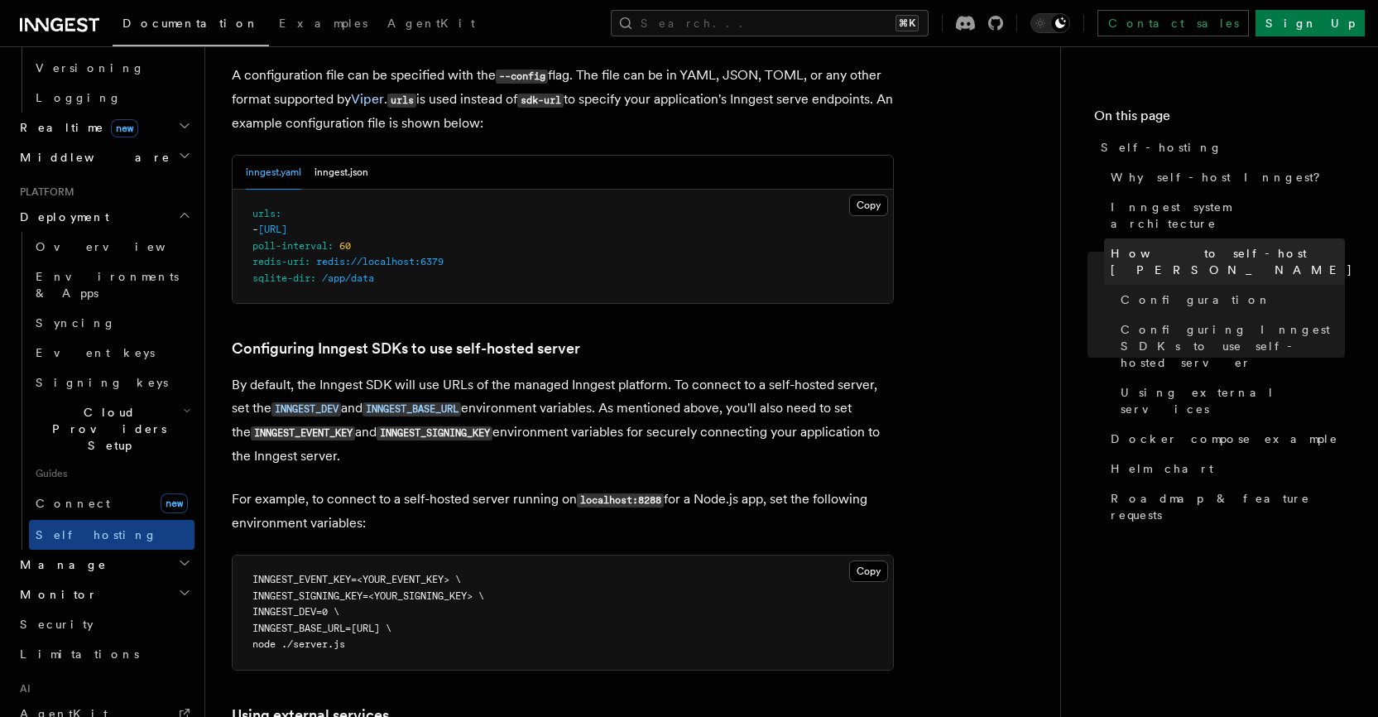
click at [1161, 245] on span "How to self-host Inngest" at bounding box center [1232, 261] width 243 height 33
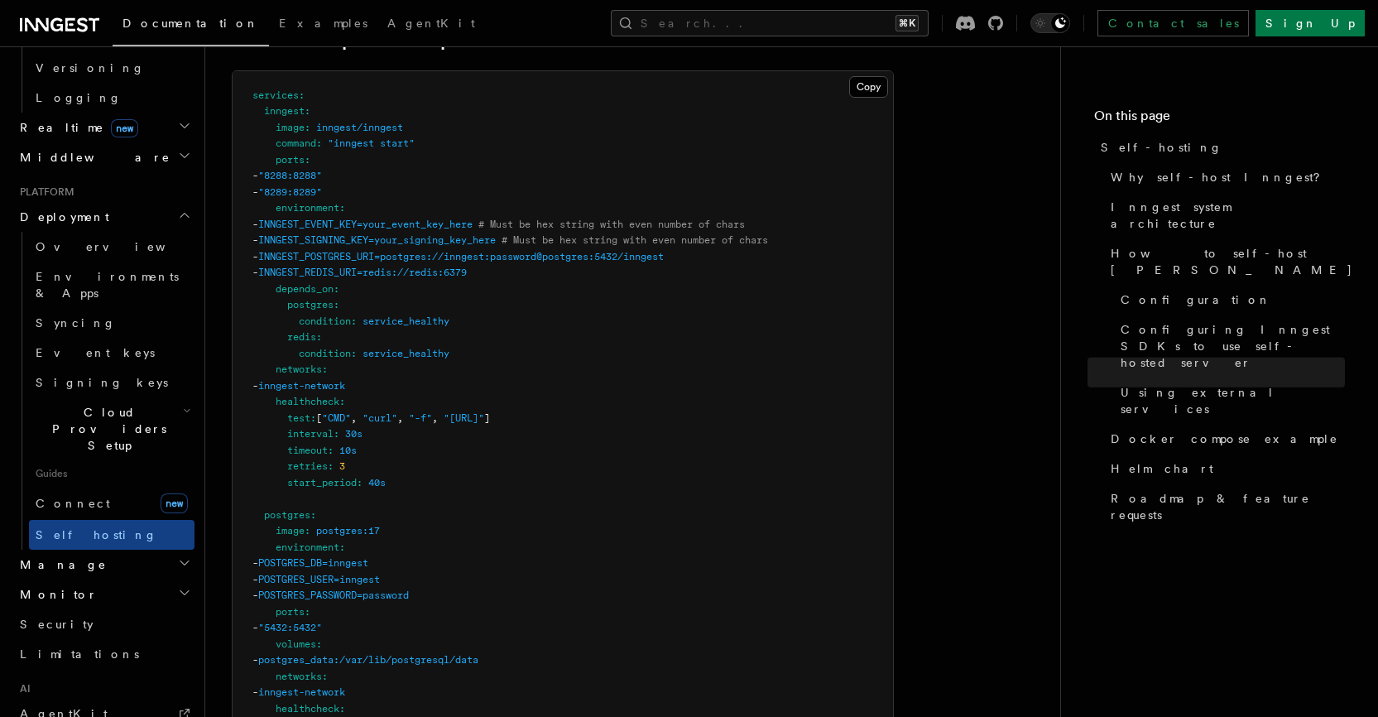
scroll to position [4752, 0]
click at [593, 233] on span "# Must be hex string with even number of chars" at bounding box center [635, 239] width 267 height 12
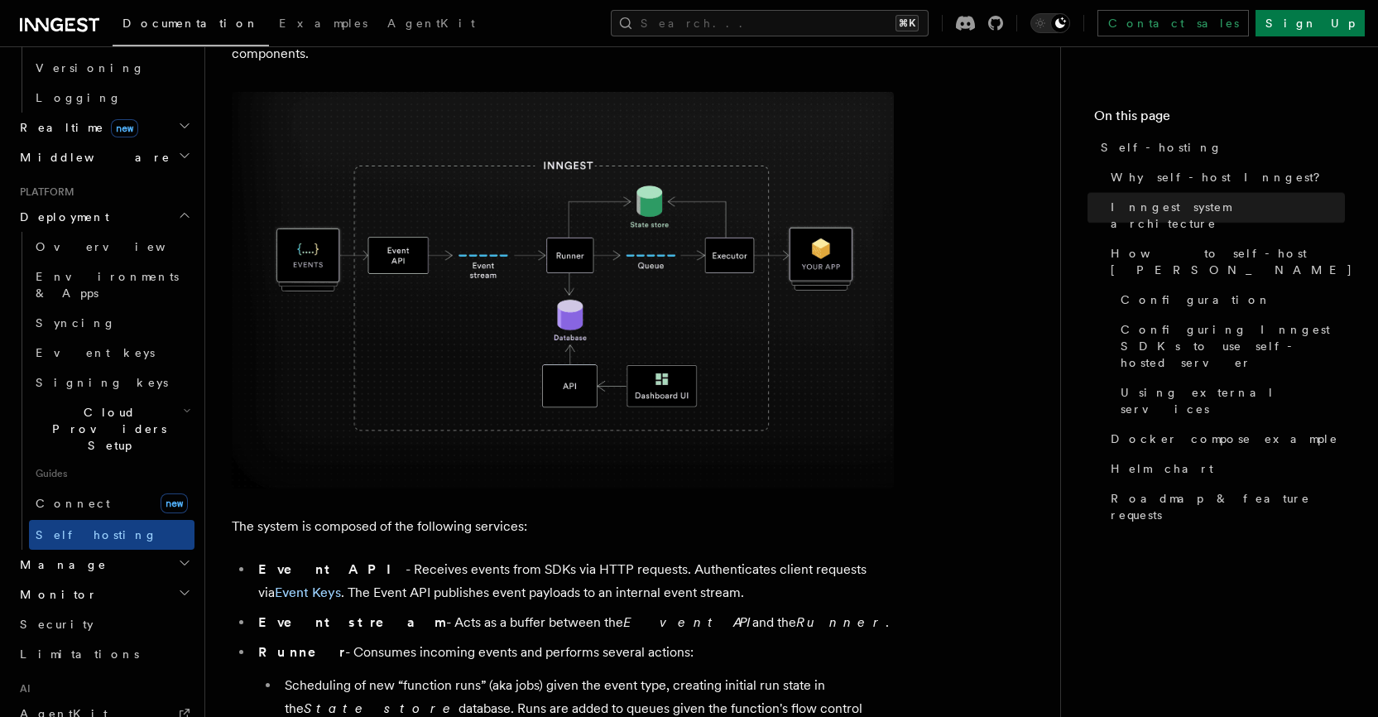
scroll to position [0, 0]
